Goal: Information Seeking & Learning: Check status

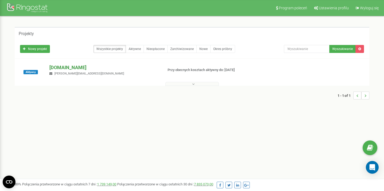
click at [88, 67] on p "[DOMAIN_NAME]" at bounding box center [103, 67] width 109 height 7
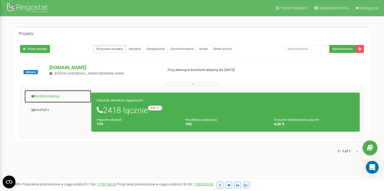
click at [53, 97] on link "Centrum obsługi" at bounding box center [57, 96] width 67 height 13
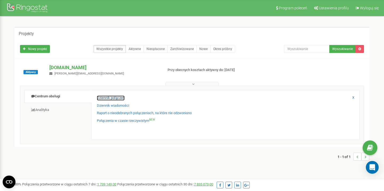
click at [109, 98] on link "Dziennik połączeń" at bounding box center [111, 98] width 28 height 5
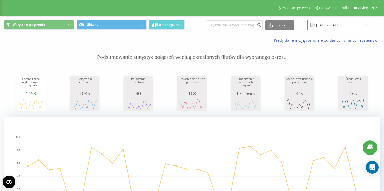
click at [335, 25] on input "19.08.2025 - 19.09.2025" at bounding box center [339, 25] width 65 height 10
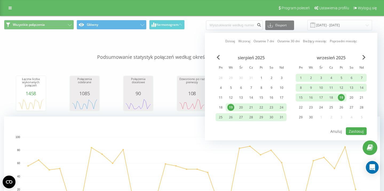
click at [342, 99] on div "19" at bounding box center [341, 97] width 7 height 7
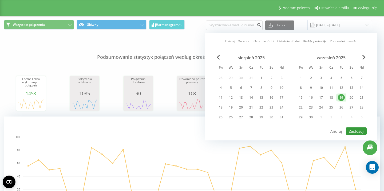
click at [358, 131] on button "Zastosuj" at bounding box center [356, 132] width 21 height 8
type input "[DATE] - [DATE]"
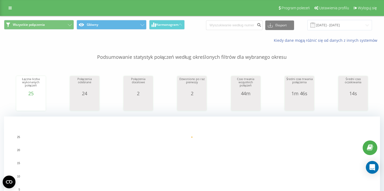
click at [238, 42] on div "Kiedy dane mogą różnić się od danych z innych systemów" at bounding box center [263, 40] width 239 height 5
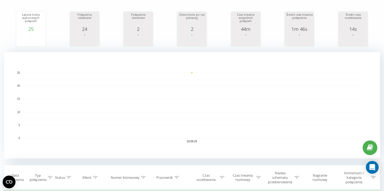
scroll to position [170, 0]
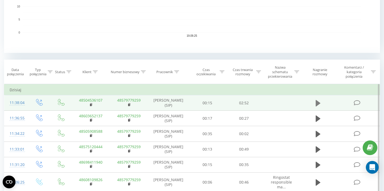
click at [318, 104] on icon at bounding box center [317, 103] width 5 height 6
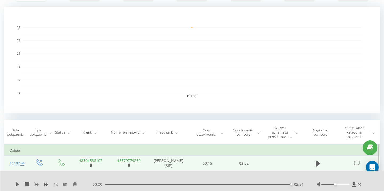
scroll to position [0, 0]
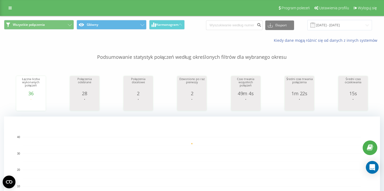
click at [189, 27] on div "Wszystkie połączenia Główny Harmonogram Eksport .csv .xls .xlsx 19.09.2025 - 19…" at bounding box center [192, 25] width 376 height 10
click at [113, 37] on div "Kiedy dane mogą różnić się od danych z innych systemów" at bounding box center [191, 40] width 383 height 13
click at [114, 40] on div "Kiedy dane mogą różnić się od danych z innych systemów" at bounding box center [191, 40] width 383 height 13
click at [10, 8] on icon at bounding box center [10, 8] width 3 height 4
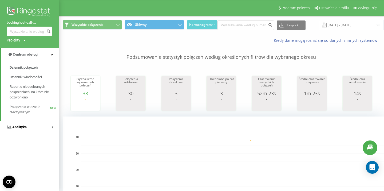
click at [29, 125] on link "Analityka" at bounding box center [29, 127] width 59 height 13
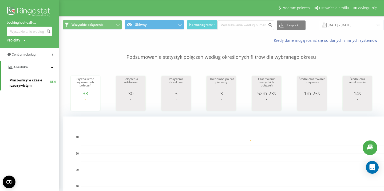
click at [27, 83] on span "Pracownicy w czasie rzeczywistym" at bounding box center [30, 83] width 41 height 11
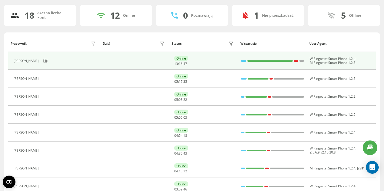
scroll to position [33, 0]
click at [47, 61] on icon at bounding box center [45, 61] width 4 height 4
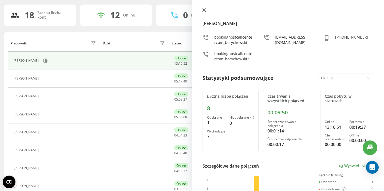
click at [205, 10] on icon at bounding box center [204, 10] width 4 height 4
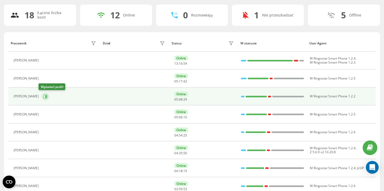
click at [45, 97] on button at bounding box center [45, 97] width 8 height 8
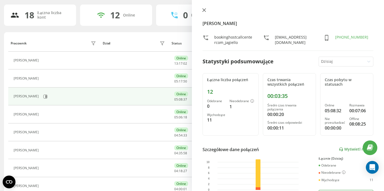
click at [205, 10] on icon at bounding box center [204, 10] width 4 height 4
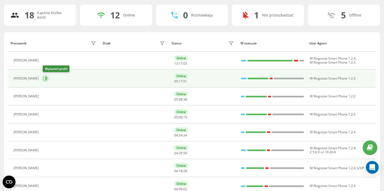
click at [47, 79] on icon at bounding box center [45, 78] width 1 height 3
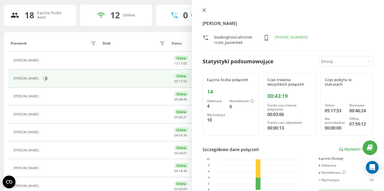
click at [203, 10] on icon at bounding box center [204, 10] width 4 height 4
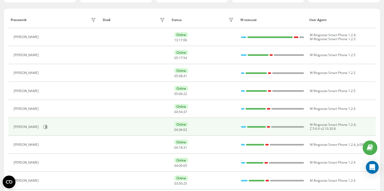
scroll to position [65, 0]
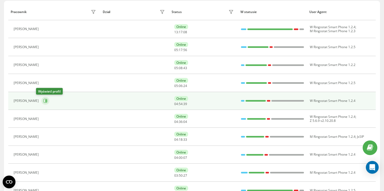
click at [43, 100] on button at bounding box center [45, 101] width 8 height 8
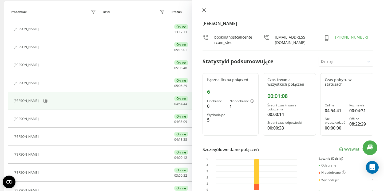
click at [204, 10] on icon at bounding box center [203, 10] width 3 height 3
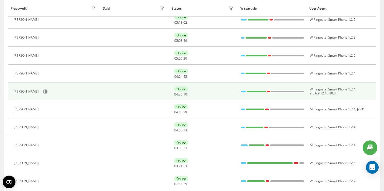
scroll to position [94, 0]
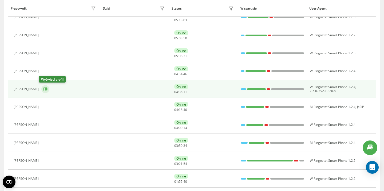
click at [45, 90] on icon at bounding box center [45, 89] width 4 height 4
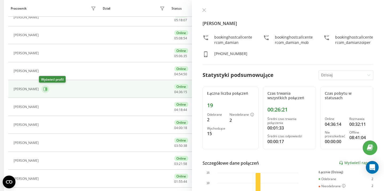
click at [43, 90] on icon at bounding box center [45, 89] width 4 height 4
click at [43, 89] on icon at bounding box center [45, 89] width 4 height 4
click at [206, 8] on button at bounding box center [203, 10] width 7 height 5
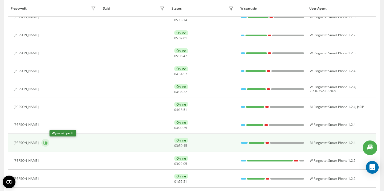
click at [47, 144] on icon at bounding box center [45, 143] width 1 height 3
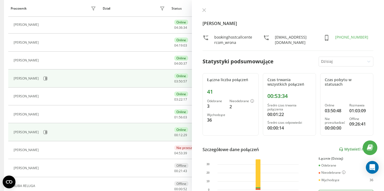
scroll to position [170, 0]
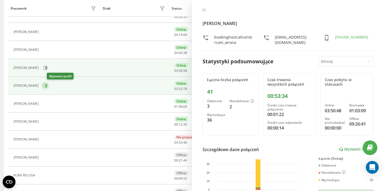
click at [47, 87] on icon at bounding box center [45, 86] width 4 height 4
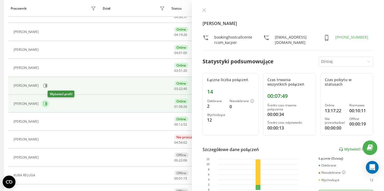
click at [47, 104] on icon at bounding box center [45, 104] width 4 height 4
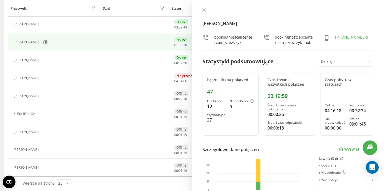
scroll to position [237, 0]
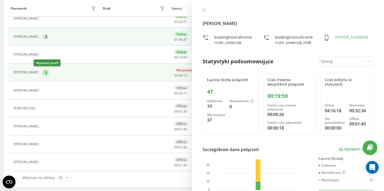
click at [43, 71] on icon at bounding box center [45, 73] width 4 height 4
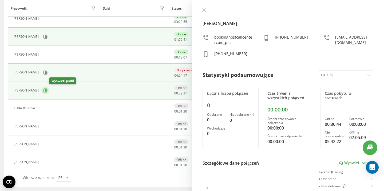
click at [47, 90] on icon at bounding box center [45, 91] width 4 height 4
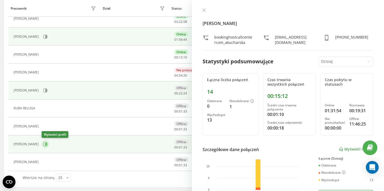
click at [46, 144] on icon at bounding box center [45, 144] width 1 height 3
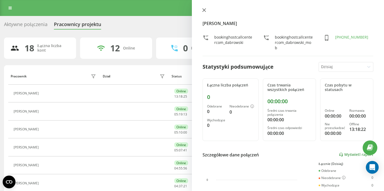
click at [205, 10] on icon at bounding box center [204, 10] width 4 height 4
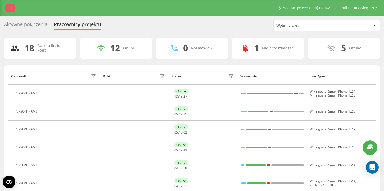
click at [12, 9] on link at bounding box center [10, 7] width 10 height 7
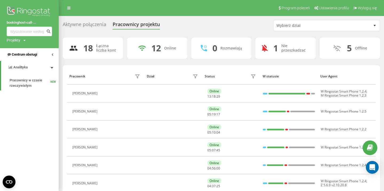
click at [25, 57] on span "Centrum obsługi" at bounding box center [24, 55] width 25 height 4
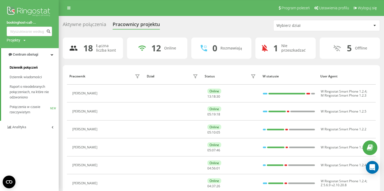
click at [39, 68] on link "Dziennik połączeń" at bounding box center [34, 68] width 49 height 10
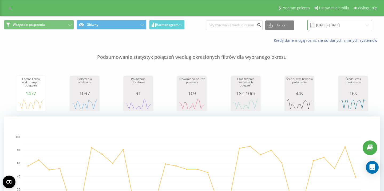
click at [324, 26] on input "[DATE] - [DATE]" at bounding box center [339, 25] width 65 height 10
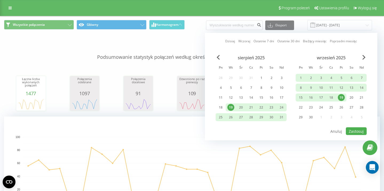
click at [342, 99] on div "19" at bounding box center [341, 97] width 7 height 7
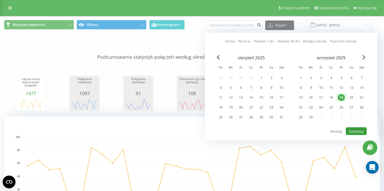
click at [358, 131] on button "Zastosuj" at bounding box center [356, 132] width 21 height 8
type input "[DATE] - [DATE]"
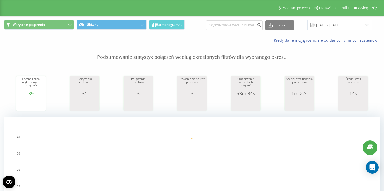
click at [240, 45] on p "Podsumowanie statystyk połączeń według określonych filtrów dla wybranego okresu" at bounding box center [192, 52] width 376 height 18
click at [250, 9] on div "Program poleceń Ustawienia profilu Wyloguj się" at bounding box center [192, 8] width 384 height 16
click at [197, 28] on div "Wszystkie połączenia Główny Harmonogram Eksport .csv .xls .xlsx [DATE] - [DATE]" at bounding box center [192, 25] width 376 height 10
click at [203, 23] on div "Wszystkie połączenia Główny Harmonogram Eksport .csv .xls .xlsx [DATE] - [DATE]" at bounding box center [192, 25] width 376 height 10
click at [9, 8] on icon at bounding box center [10, 8] width 3 height 4
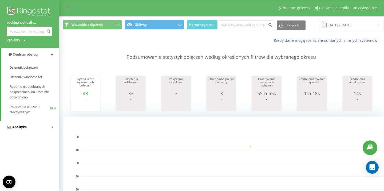
click at [23, 129] on span "Analityka" at bounding box center [19, 127] width 14 height 4
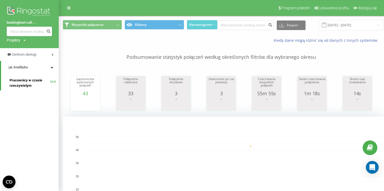
click at [26, 79] on span "Pracownicy w czasie rzeczywistym" at bounding box center [30, 83] width 41 height 11
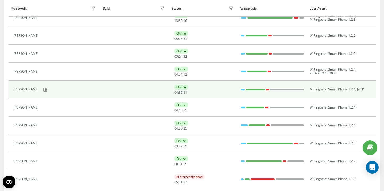
scroll to position [175, 0]
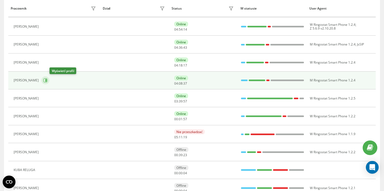
click at [47, 81] on icon at bounding box center [45, 80] width 1 height 3
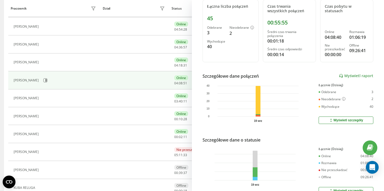
scroll to position [84, 0]
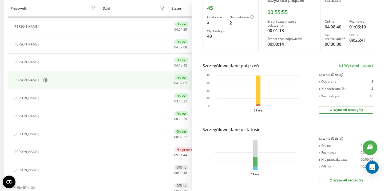
click at [161, 85] on td at bounding box center [134, 80] width 69 height 18
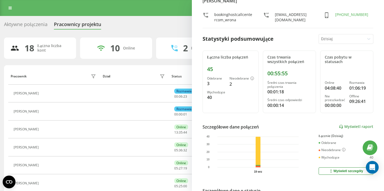
scroll to position [0, 0]
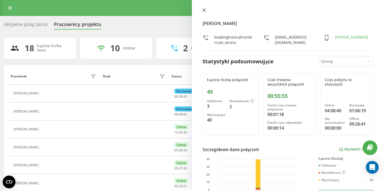
click at [203, 8] on icon at bounding box center [204, 10] width 4 height 4
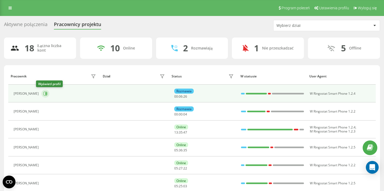
click at [43, 93] on icon at bounding box center [45, 94] width 4 height 4
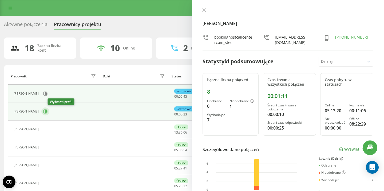
click at [47, 113] on icon at bounding box center [45, 111] width 1 height 3
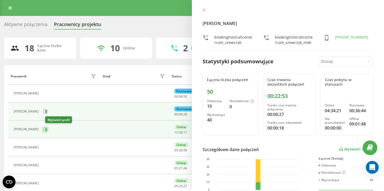
click at [47, 129] on icon at bounding box center [45, 129] width 1 height 3
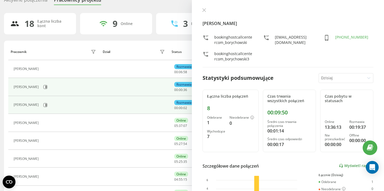
scroll to position [61, 0]
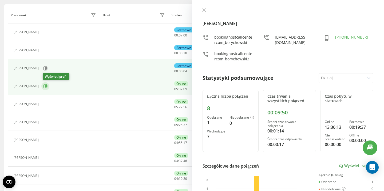
click at [47, 86] on icon at bounding box center [45, 86] width 1 height 3
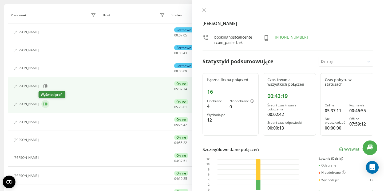
click at [45, 105] on icon at bounding box center [45, 104] width 1 height 3
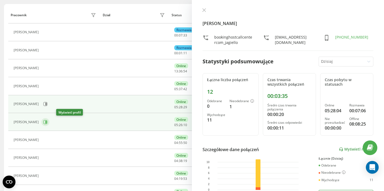
click at [47, 121] on icon at bounding box center [45, 122] width 4 height 4
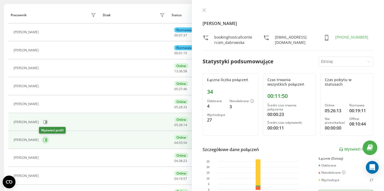
click at [45, 140] on icon at bounding box center [45, 140] width 1 height 3
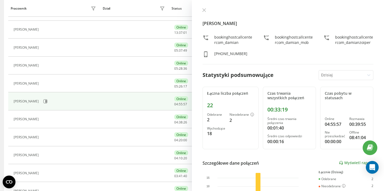
scroll to position [101, 0]
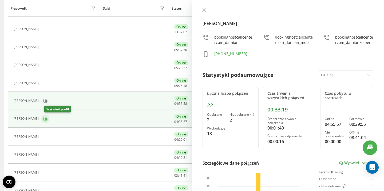
click at [47, 118] on icon at bounding box center [45, 119] width 4 height 4
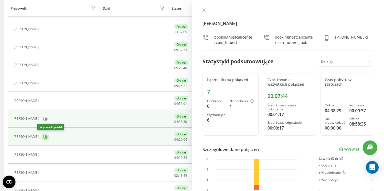
click at [45, 136] on icon at bounding box center [45, 137] width 1 height 3
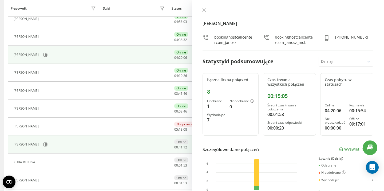
scroll to position [188, 0]
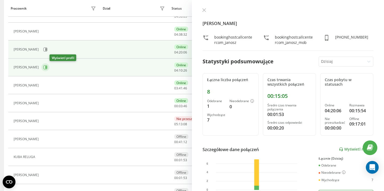
click at [47, 67] on icon at bounding box center [45, 67] width 4 height 4
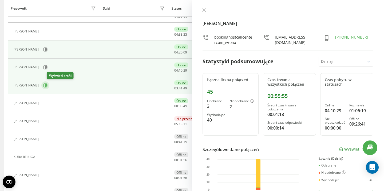
click at [47, 85] on icon at bounding box center [45, 85] width 1 height 3
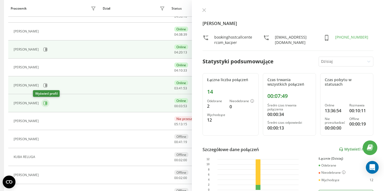
click at [45, 103] on icon at bounding box center [45, 103] width 1 height 3
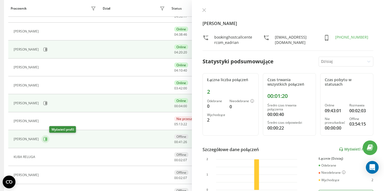
click at [47, 139] on icon at bounding box center [45, 139] width 4 height 4
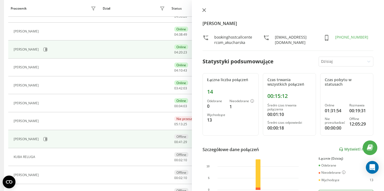
click at [204, 11] on icon at bounding box center [204, 10] width 4 height 4
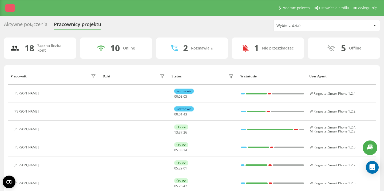
click at [11, 6] on link at bounding box center [10, 7] width 10 height 7
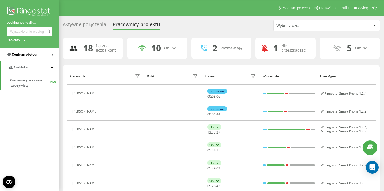
click at [28, 57] on span "Centrum obsługi" at bounding box center [24, 55] width 25 height 4
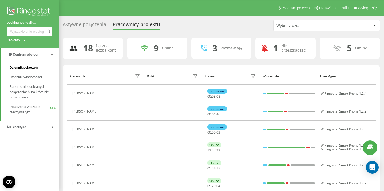
click at [28, 68] on span "Dziennik połączeń" at bounding box center [24, 67] width 28 height 5
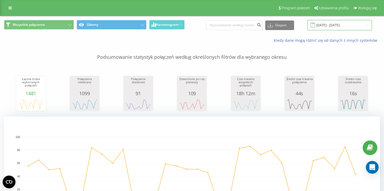
click at [361, 25] on input "[DATE] - [DATE]" at bounding box center [339, 25] width 65 height 10
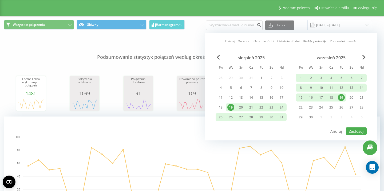
click at [342, 98] on div "19" at bounding box center [341, 97] width 7 height 7
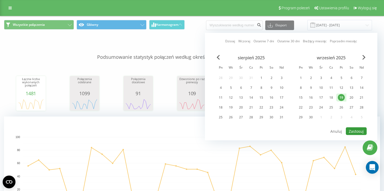
click at [356, 131] on button "Zastosuj" at bounding box center [356, 132] width 21 height 8
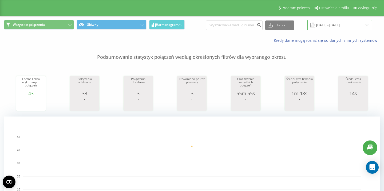
click at [334, 23] on input "[DATE] - [DATE]" at bounding box center [339, 25] width 65 height 10
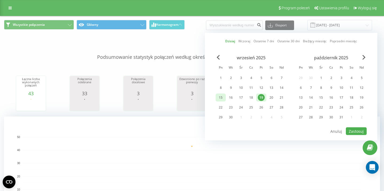
click at [222, 97] on div "15" at bounding box center [220, 97] width 7 height 7
click at [258, 97] on div "19" at bounding box center [261, 97] width 7 height 7
click at [352, 132] on button "Zastosuj" at bounding box center [356, 132] width 21 height 8
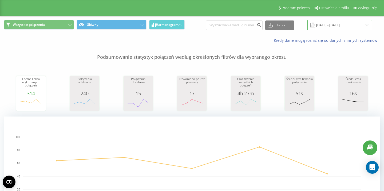
click at [338, 25] on input "15.09.2025 - 19.09.2025" at bounding box center [339, 25] width 65 height 10
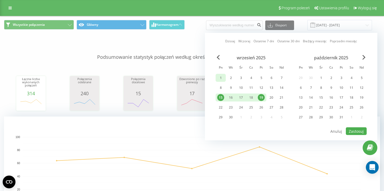
click at [222, 79] on div "1" at bounding box center [220, 78] width 7 height 7
click at [261, 98] on div "19" at bounding box center [261, 97] width 7 height 7
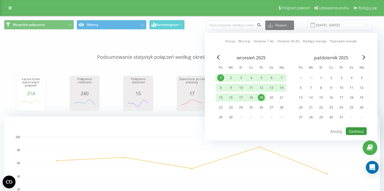
click at [351, 130] on button "Zastosuj" at bounding box center [356, 132] width 21 height 8
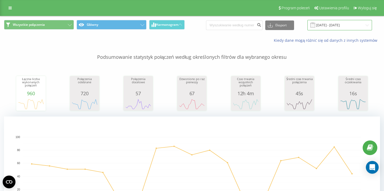
click at [328, 25] on input "01.09.2025 - 19.09.2025" at bounding box center [339, 25] width 65 height 10
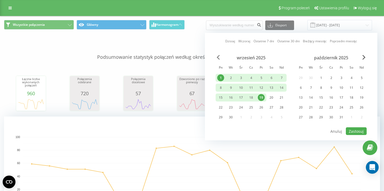
click at [218, 57] on span "Previous Month" at bounding box center [217, 57] width 3 height 5
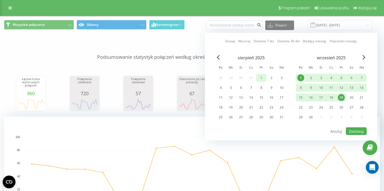
click at [259, 78] on div "1" at bounding box center [261, 78] width 7 height 7
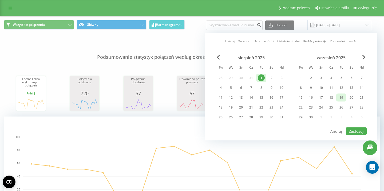
click at [344, 98] on div "19" at bounding box center [341, 97] width 7 height 7
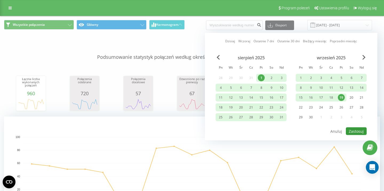
click at [363, 131] on button "Zastosuj" at bounding box center [356, 132] width 21 height 8
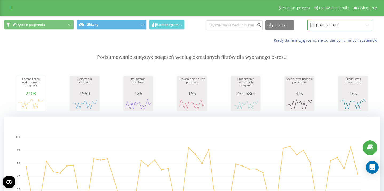
click at [328, 23] on input "01.08.2025 - 19.09.2025" at bounding box center [339, 25] width 65 height 10
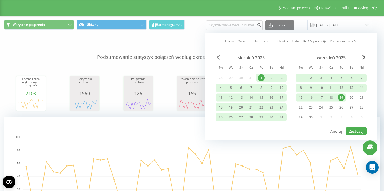
click at [219, 57] on span "Previous Month" at bounding box center [217, 57] width 3 height 5
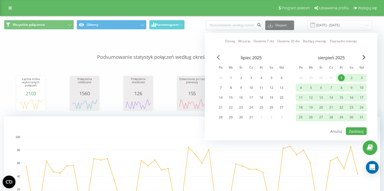
click at [219, 57] on span "Previous Month" at bounding box center [217, 57] width 3 height 5
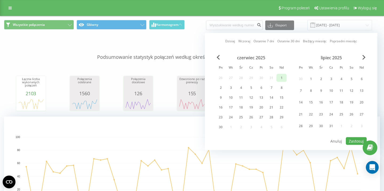
click at [283, 79] on div "1" at bounding box center [281, 78] width 7 height 7
click at [364, 57] on span "Next Month" at bounding box center [363, 57] width 3 height 5
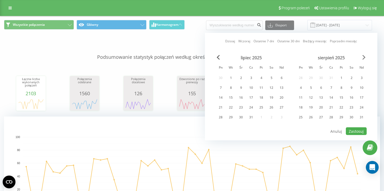
click at [364, 57] on span "Next Month" at bounding box center [363, 57] width 3 height 5
click at [342, 97] on div "19" at bounding box center [341, 97] width 7 height 7
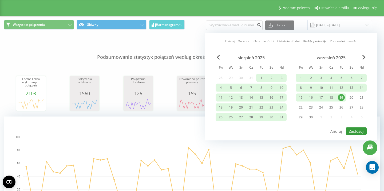
click at [358, 131] on button "Zastosuj" at bounding box center [356, 132] width 21 height 8
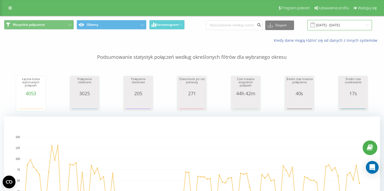
click at [333, 26] on input "01.06.2025 - 19.09.2025" at bounding box center [339, 25] width 65 height 10
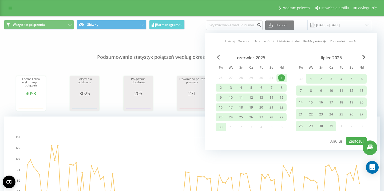
click at [216, 58] on span "Previous Month" at bounding box center [217, 57] width 3 height 5
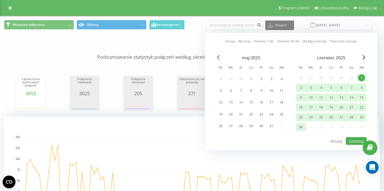
click at [219, 57] on span "Previous Month" at bounding box center [217, 57] width 3 height 5
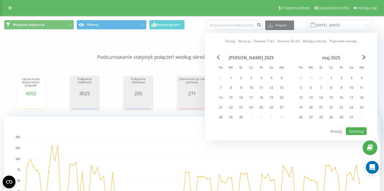
click at [219, 57] on span "Previous Month" at bounding box center [217, 57] width 3 height 5
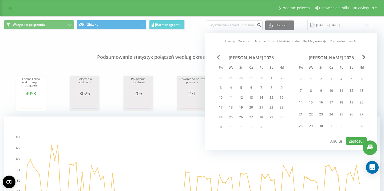
click at [219, 57] on span "Previous Month" at bounding box center [217, 57] width 3 height 5
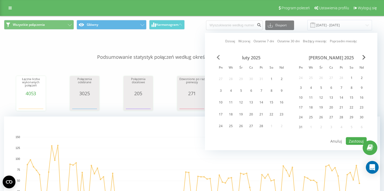
click at [219, 57] on span "Previous Month" at bounding box center [217, 57] width 3 height 5
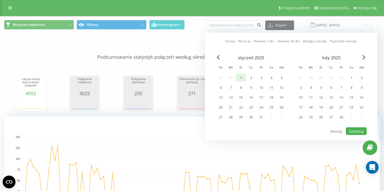
click at [240, 78] on div "1" at bounding box center [240, 78] width 7 height 7
click at [364, 57] on span "Next Month" at bounding box center [363, 57] width 3 height 5
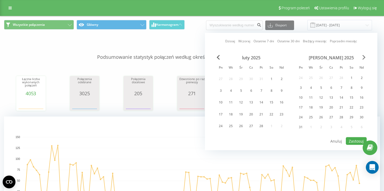
click at [364, 57] on span "Next Month" at bounding box center [363, 57] width 3 height 5
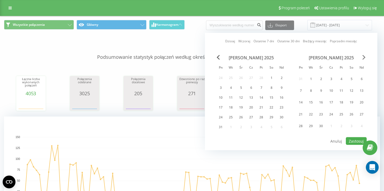
click at [364, 57] on span "Next Month" at bounding box center [363, 57] width 3 height 5
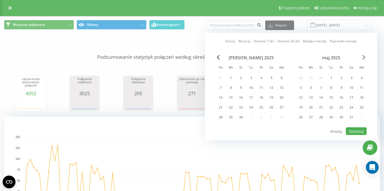
click at [364, 57] on span "Next Month" at bounding box center [363, 57] width 3 height 5
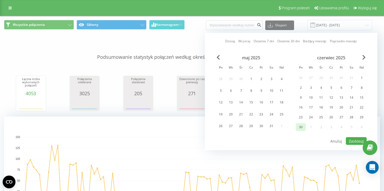
click at [302, 127] on div "30" at bounding box center [300, 127] width 7 height 7
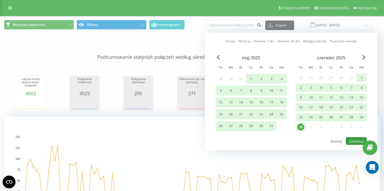
click at [358, 142] on button "Zastosuj" at bounding box center [356, 142] width 21 height 8
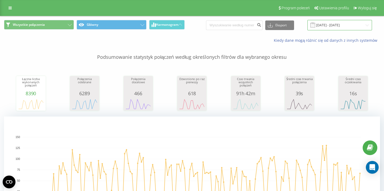
click at [343, 24] on input "01.01.2025 - 30.06.2025" at bounding box center [339, 25] width 65 height 10
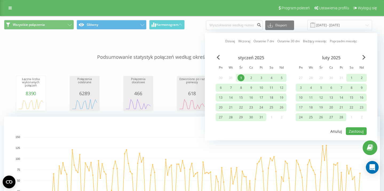
click at [338, 131] on button "Anuluj" at bounding box center [336, 132] width 18 height 8
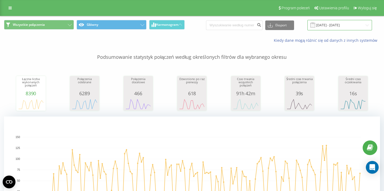
click at [340, 25] on input "01.01.2025 - 30.06.2025" at bounding box center [339, 25] width 65 height 10
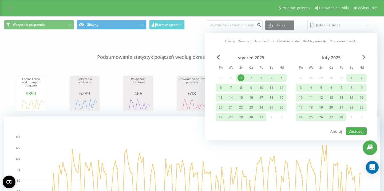
click at [364, 57] on span "Next Month" at bounding box center [363, 57] width 3 height 5
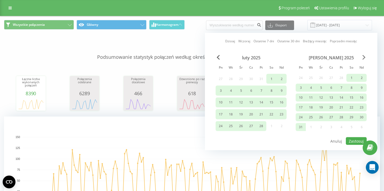
click at [364, 57] on span "Next Month" at bounding box center [363, 57] width 3 height 5
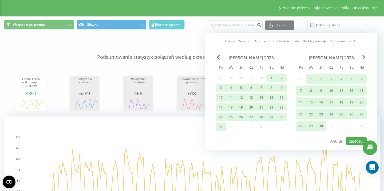
click at [364, 57] on span "Next Month" at bounding box center [363, 57] width 3 height 5
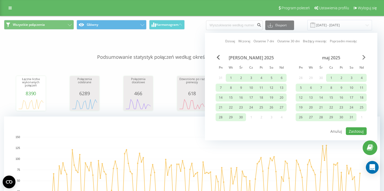
click at [364, 57] on span "Next Month" at bounding box center [363, 57] width 3 height 5
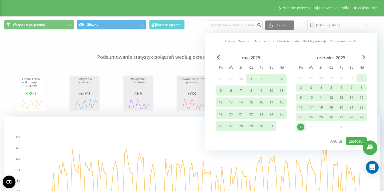
click at [364, 57] on span "Next Month" at bounding box center [363, 57] width 3 height 5
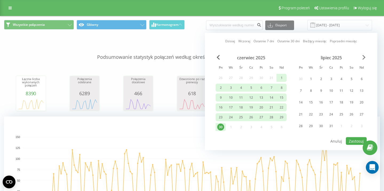
click at [364, 57] on span "Next Month" at bounding box center [363, 57] width 3 height 5
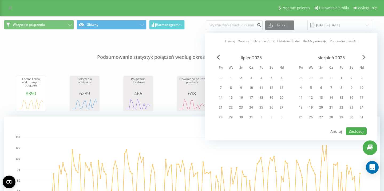
click at [364, 56] on span "Next Month" at bounding box center [363, 57] width 3 height 5
click at [363, 57] on span "Next Month" at bounding box center [363, 57] width 3 height 5
click at [263, 97] on div "19" at bounding box center [261, 97] width 7 height 7
click at [352, 132] on button "Zastosuj" at bounding box center [356, 132] width 21 height 8
type input "19.09.2025 - 19.09.2025"
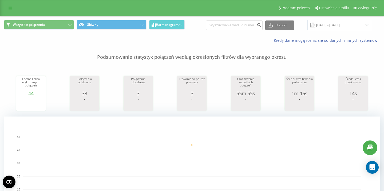
click at [196, 33] on div "Wszystkie połączenia Główny Harmonogram Eksport .csv .xls .xlsx 19.09.2025 - 19…" at bounding box center [191, 25] width 383 height 18
click at [199, 26] on div "Wszystkie połączenia Główny Harmonogram Eksport .csv .xls .xlsx 19.09.2025 - 19…" at bounding box center [192, 25] width 376 height 10
click at [226, 24] on input at bounding box center [234, 26] width 57 height 10
click at [212, 25] on div "Wszystkie połączenia Główny Harmonogram Eksport .csv .xls .xlsx 19.09.2025 - 19…" at bounding box center [192, 25] width 376 height 10
click at [216, 9] on div "Program poleceń Ustawienia profilu Wyloguj się" at bounding box center [192, 8] width 384 height 16
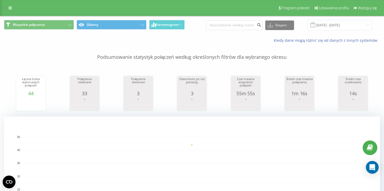
click at [208, 36] on div "Kiedy dane mogą różnić się od danych z innych systemów" at bounding box center [191, 40] width 383 height 13
click at [204, 6] on div "Program poleceń Ustawienia profilu Wyloguj się" at bounding box center [192, 8] width 384 height 16
click at [8, 10] on link at bounding box center [10, 7] width 10 height 7
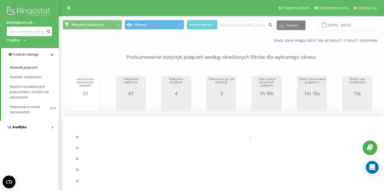
click at [27, 127] on link "Analityka" at bounding box center [29, 127] width 59 height 13
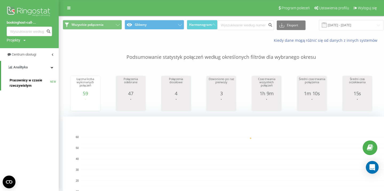
click at [15, 85] on span "Pracownicy w czasie rzeczywistym" at bounding box center [30, 83] width 41 height 11
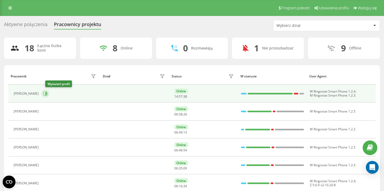
click at [47, 93] on icon at bounding box center [45, 94] width 4 height 4
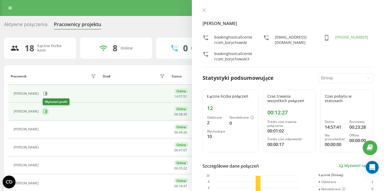
click at [46, 111] on icon at bounding box center [45, 112] width 4 height 4
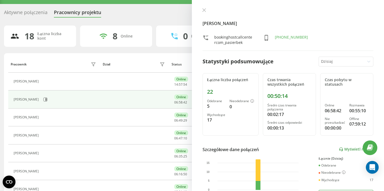
scroll to position [40, 0]
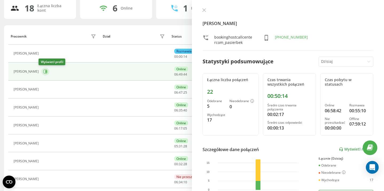
click at [45, 72] on icon at bounding box center [45, 71] width 1 height 3
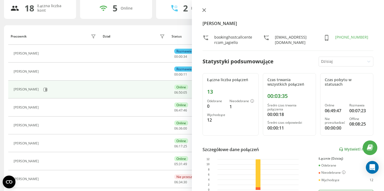
click at [205, 10] on icon at bounding box center [204, 10] width 4 height 4
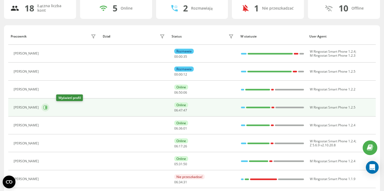
click at [47, 108] on icon at bounding box center [45, 107] width 1 height 3
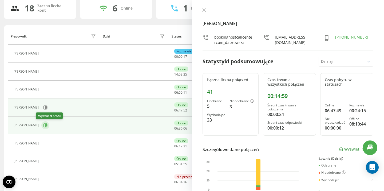
click at [45, 126] on icon at bounding box center [45, 125] width 1 height 3
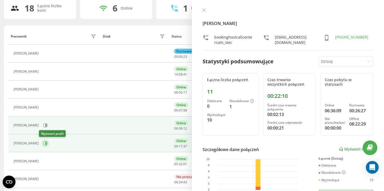
click at [45, 142] on icon at bounding box center [45, 143] width 1 height 3
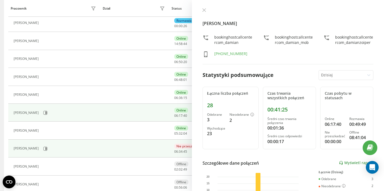
scroll to position [85, 0]
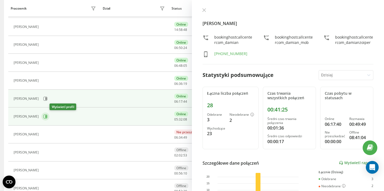
click at [47, 117] on icon at bounding box center [45, 117] width 4 height 4
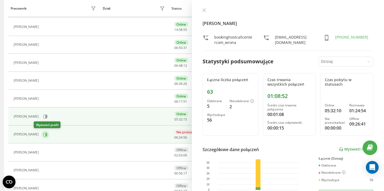
click at [43, 134] on icon at bounding box center [45, 135] width 4 height 4
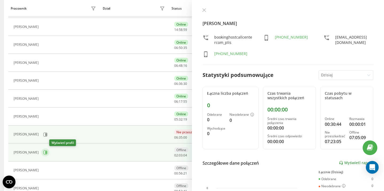
click at [47, 153] on icon at bounding box center [45, 153] width 4 height 4
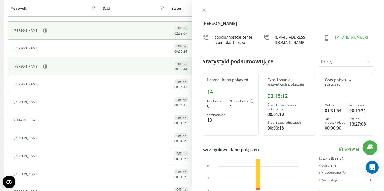
scroll to position [237, 0]
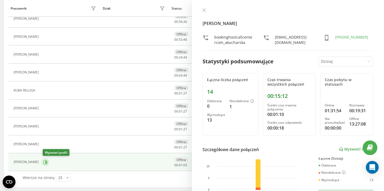
click at [47, 162] on icon at bounding box center [45, 162] width 1 height 3
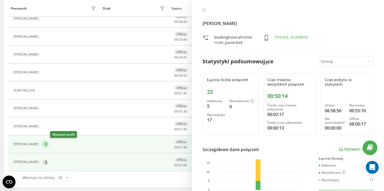
click at [47, 145] on icon at bounding box center [45, 144] width 4 height 4
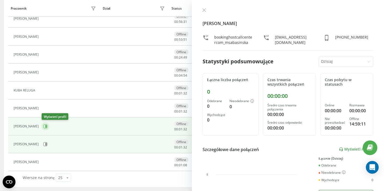
click at [46, 127] on icon at bounding box center [45, 126] width 1 height 3
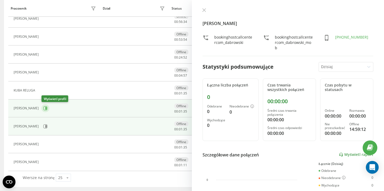
click at [45, 109] on icon at bounding box center [45, 108] width 4 height 4
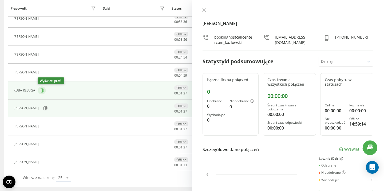
click at [42, 90] on icon at bounding box center [42, 90] width 1 height 3
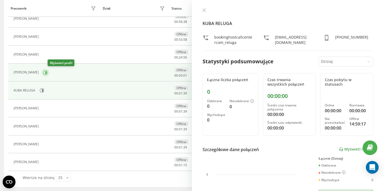
click at [47, 74] on icon at bounding box center [45, 72] width 1 height 3
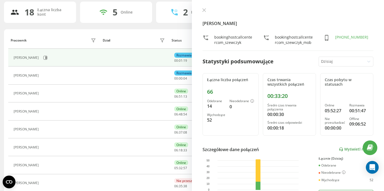
scroll to position [67, 0]
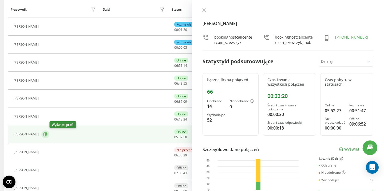
click at [47, 135] on icon at bounding box center [45, 134] width 1 height 3
click at [203, 10] on icon at bounding box center [203, 10] width 3 height 3
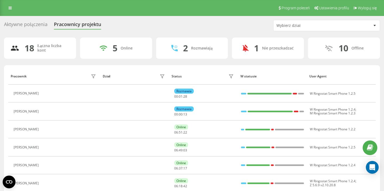
click at [120, 23] on div "Aktywne połączenia Pracownicy projektu Wybierz dział" at bounding box center [192, 25] width 376 height 11
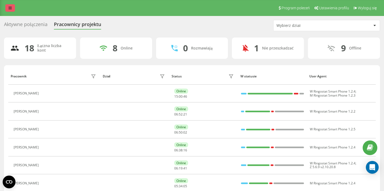
click at [9, 9] on icon at bounding box center [10, 8] width 3 height 4
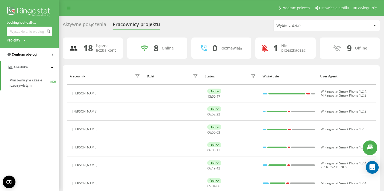
click at [22, 55] on span "Centrum obsługi" at bounding box center [24, 55] width 25 height 4
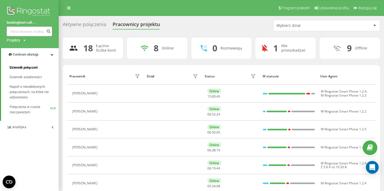
click at [25, 66] on span "Dziennik połączeń" at bounding box center [24, 67] width 28 height 5
click at [26, 69] on span "Dziennik połączeń" at bounding box center [24, 67] width 28 height 5
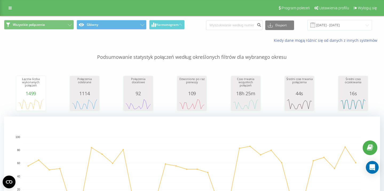
click at [213, 8] on div "Program poleceń Ustawienia profilu Wyloguj się" at bounding box center [192, 8] width 384 height 16
click at [342, 24] on input "[DATE] - [DATE]" at bounding box center [339, 25] width 65 height 10
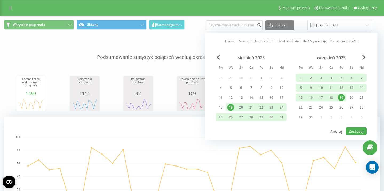
click at [340, 99] on div "19" at bounding box center [341, 97] width 7 height 7
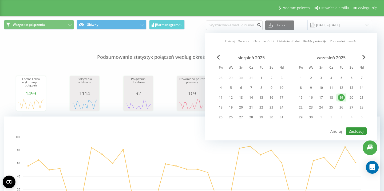
click at [355, 131] on button "Zastosuj" at bounding box center [356, 132] width 21 height 8
type input "[DATE] - [DATE]"
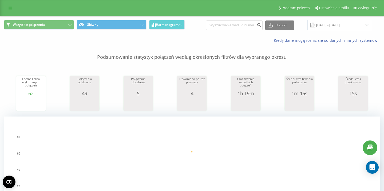
click at [56, 38] on div "Kiedy dane mogą różnić się od danych z innych systemów" at bounding box center [191, 40] width 383 height 13
click at [199, 26] on div "Wszystkie połączenia Główny Harmonogram Eksport .csv .xls .xlsx [DATE] - [DATE]" at bounding box center [192, 25] width 376 height 10
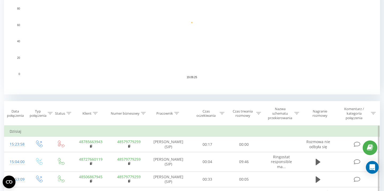
scroll to position [16, 0]
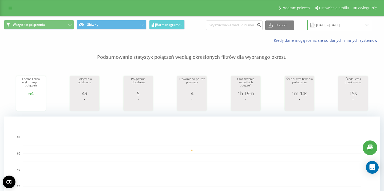
click at [333, 26] on input "[DATE] - [DATE]" at bounding box center [339, 25] width 65 height 10
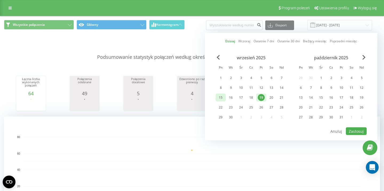
click at [219, 98] on div "15" at bounding box center [220, 97] width 7 height 7
click at [263, 97] on div "19" at bounding box center [261, 97] width 7 height 7
click at [359, 131] on button "Zastosuj" at bounding box center [356, 132] width 21 height 8
type input "[DATE] - [DATE]"
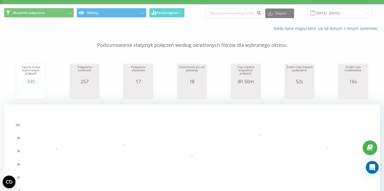
scroll to position [38, 0]
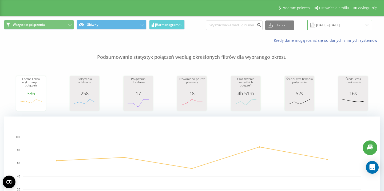
click at [343, 27] on input "[DATE] - [DATE]" at bounding box center [339, 25] width 65 height 10
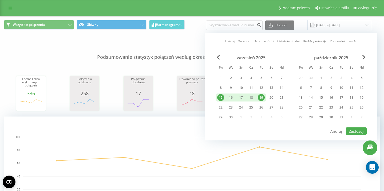
click at [263, 99] on div "19" at bounding box center [261, 97] width 7 height 7
click at [356, 132] on button "Zastosuj" at bounding box center [356, 132] width 21 height 8
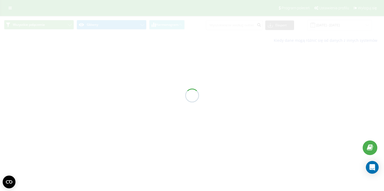
type input "[DATE] - [DATE]"
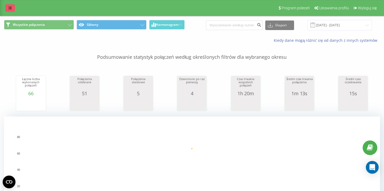
click at [11, 9] on icon at bounding box center [10, 8] width 3 height 4
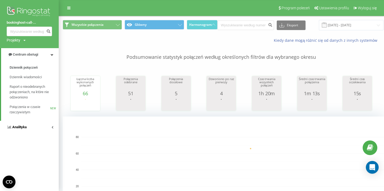
click at [22, 126] on span "Analityka" at bounding box center [19, 127] width 14 height 4
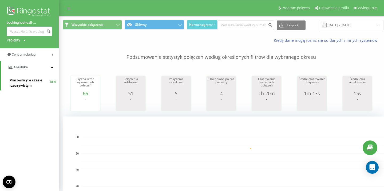
click at [25, 80] on span "Pracownicy w czasie rzeczywistym" at bounding box center [30, 83] width 41 height 11
click at [26, 81] on span "Pracownicy w czasie rzeczywistym" at bounding box center [30, 83] width 41 height 11
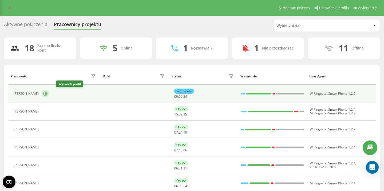
click at [47, 94] on icon at bounding box center [45, 94] width 4 height 4
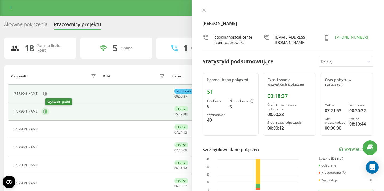
click at [47, 111] on icon at bounding box center [45, 111] width 1 height 3
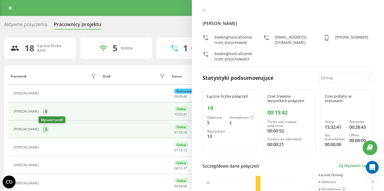
click at [45, 130] on icon at bounding box center [45, 129] width 1 height 3
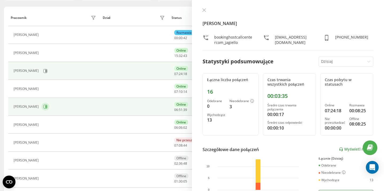
scroll to position [70, 0]
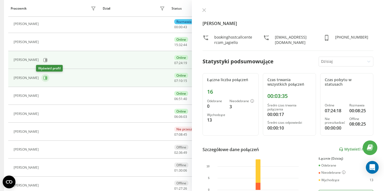
click at [43, 77] on icon at bounding box center [45, 78] width 4 height 4
click at [43, 82] on button at bounding box center [45, 78] width 8 height 8
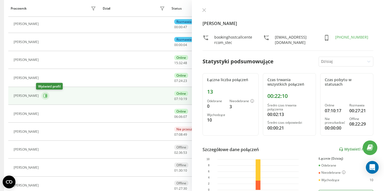
click at [43, 96] on icon at bounding box center [45, 96] width 4 height 4
click at [47, 114] on icon at bounding box center [44, 114] width 4 height 4
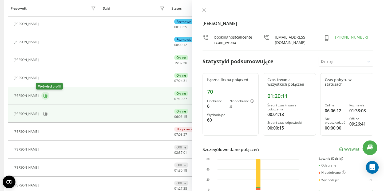
click at [45, 97] on icon at bounding box center [45, 96] width 1 height 3
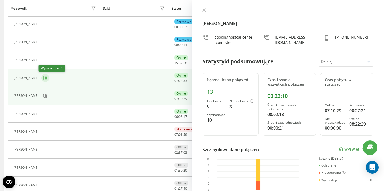
click at [45, 78] on icon at bounding box center [45, 78] width 1 height 3
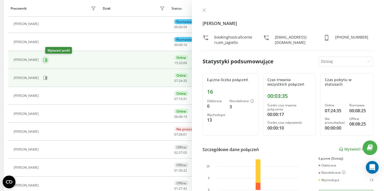
click at [47, 59] on icon at bounding box center [45, 60] width 4 height 4
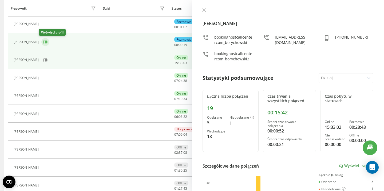
click at [45, 41] on icon at bounding box center [45, 42] width 1 height 3
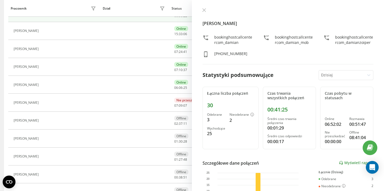
scroll to position [237, 0]
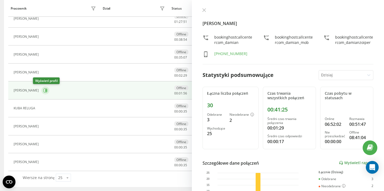
click at [45, 90] on icon at bounding box center [45, 90] width 1 height 3
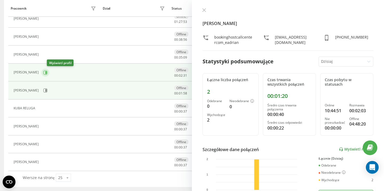
click at [47, 72] on icon at bounding box center [45, 72] width 1 height 3
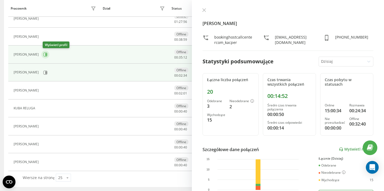
click at [47, 53] on icon at bounding box center [45, 55] width 4 height 4
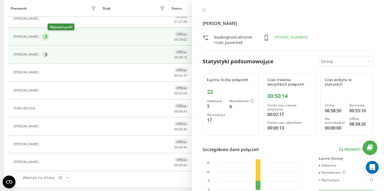
click at [47, 37] on icon at bounding box center [45, 37] width 4 height 4
